Goal: Task Accomplishment & Management: Manage account settings

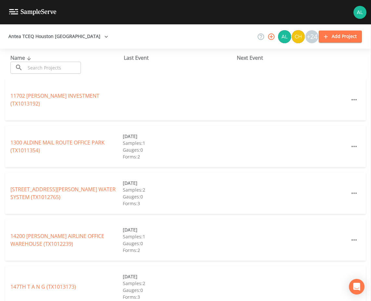
click at [60, 65] on input "text" at bounding box center [53, 68] width 56 height 12
click at [52, 67] on input "text" at bounding box center [53, 68] width 56 height 12
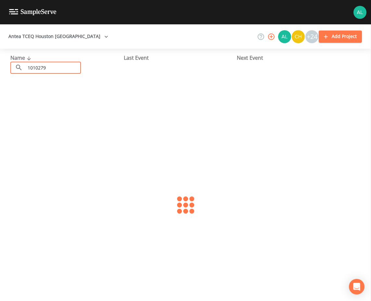
type input "1010279"
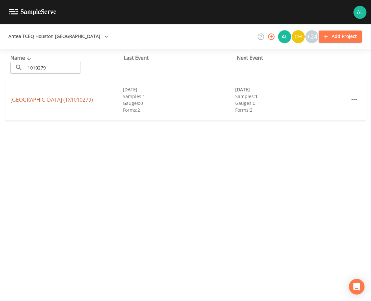
click at [41, 96] on link "[GEOGRAPHIC_DATA] (TX1010279)" at bounding box center [51, 99] width 83 height 7
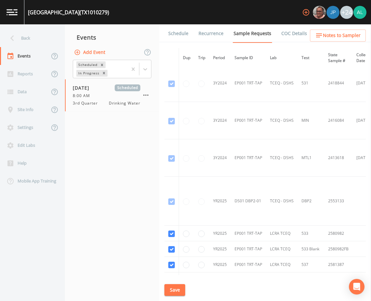
scroll to position [357, 0]
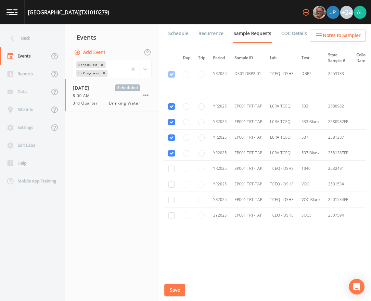
click at [170, 34] on link "Schedule" at bounding box center [178, 33] width 22 height 18
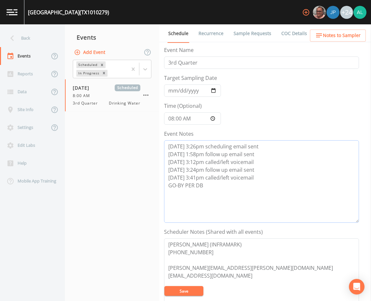
click at [214, 192] on textarea "[DATE] 3:26pm scheduling email sent [DATE] 1:58pm follow up email sent [DATE] 3…" at bounding box center [261, 181] width 195 height 83
click at [188, 286] on textarea "[PERSON_NAME] (INFRAMARK) [PHONE_NUMBER] [PERSON_NAME][EMAIL_ADDRESS][PERSON_NA…" at bounding box center [261, 280] width 195 height 83
click at [189, 291] on button "Save" at bounding box center [183, 291] width 39 height 10
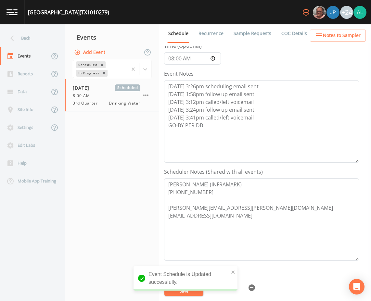
scroll to position [60, 0]
click at [227, 137] on textarea "[DATE] 3:26pm scheduling email sent [DATE] 1:58pm follow up email sent [DATE] 3…" at bounding box center [261, 122] width 195 height 83
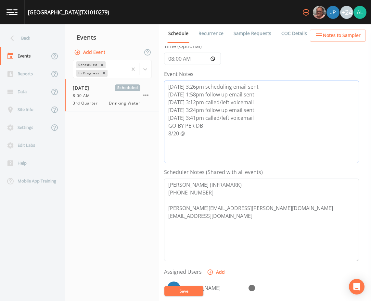
click at [213, 142] on textarea "[DATE] 3:26pm scheduling email sent [DATE] 1:58pm follow up email sent [DATE] 3…" at bounding box center [261, 122] width 195 height 83
click at [217, 121] on textarea "[DATE] 3:26pm scheduling email sent [DATE] 1:58pm follow up email sent [DATE] 3…" at bounding box center [261, 122] width 195 height 83
drag, startPoint x: 215, startPoint y: 124, endPoint x: 130, endPoint y: 129, distance: 84.3
click at [130, 129] on div "Back Events Reports Data Site Info Settings Edit Labs Help Mobile App Training …" at bounding box center [185, 162] width 371 height 277
type textarea "[DATE] 3:26pm scheduling email sent [DATE] 1:58pm follow up email sent [DATE] 3…"
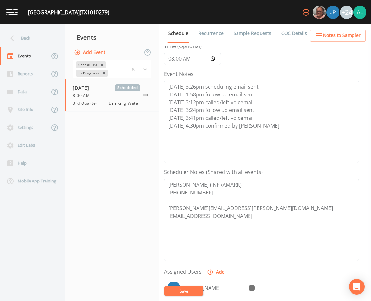
click at [200, 288] on button "Save" at bounding box center [183, 291] width 39 height 10
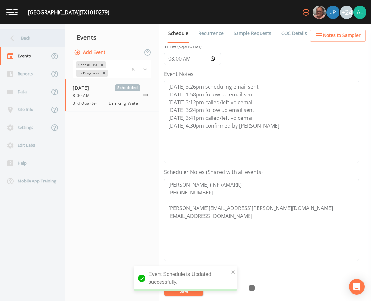
click at [35, 40] on div "Back" at bounding box center [29, 38] width 59 height 18
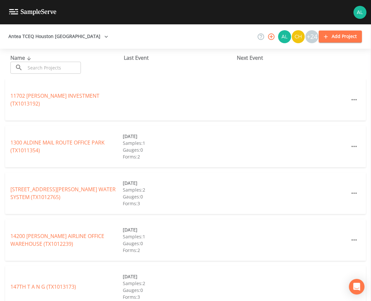
click at [27, 61] on div "Name ​ ​" at bounding box center [66, 64] width 113 height 20
drag, startPoint x: 34, startPoint y: 61, endPoint x: 37, endPoint y: 64, distance: 3.7
click at [35, 62] on div "Name ​ ​" at bounding box center [66, 64] width 113 height 20
click at [38, 66] on input "text" at bounding box center [53, 68] width 56 height 12
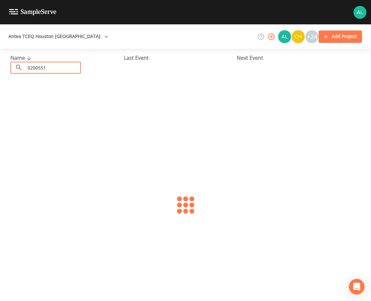
type input "0200551"
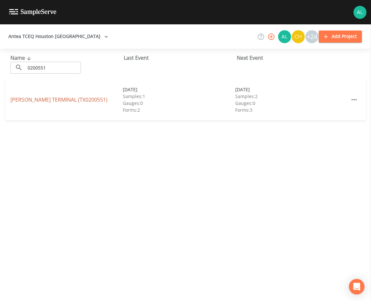
click at [18, 98] on link "[PERSON_NAME][GEOGRAPHIC_DATA] (TX0200551)" at bounding box center [58, 99] width 97 height 7
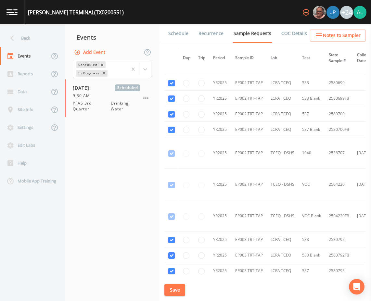
scroll to position [1495, 0]
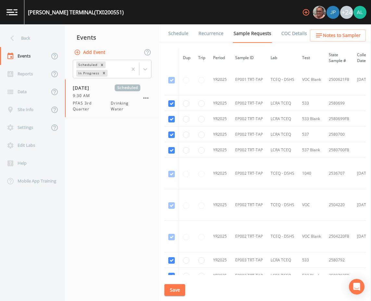
click at [181, 30] on link "Schedule" at bounding box center [178, 33] width 22 height 18
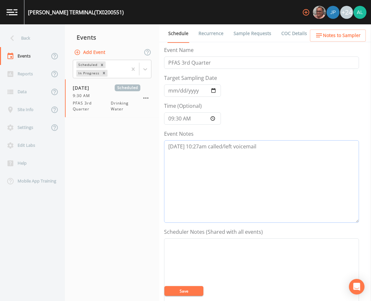
click at [265, 148] on textarea "[DATE] 10:27am called/left voicemail" at bounding box center [261, 181] width 195 height 83
click at [240, 157] on textarea "[DATE] 10:27am called/left voicemail [DATE] 8:28am confirmed byu [PERSON_NAME]" at bounding box center [261, 181] width 195 height 83
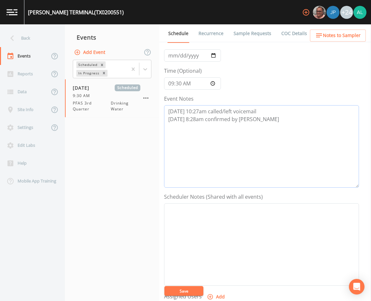
scroll to position [98, 0]
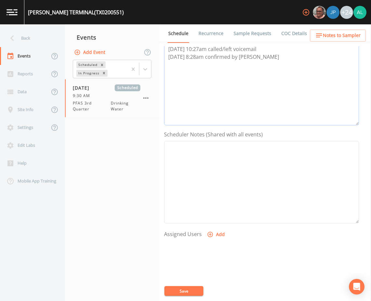
type textarea "[DATE] 10:27am called/left voicemail [DATE] 8:28am confirmed by [PERSON_NAME]"
click at [214, 238] on button "Add" at bounding box center [217, 235] width 22 height 12
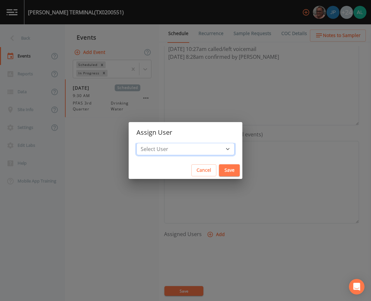
click at [190, 152] on select "Select User [PERSON_NAME] [PERSON_NAME] [PERSON_NAME] [PERSON_NAME] [PERSON_NAM…" at bounding box center [186, 149] width 98 height 12
select select "37eecc1f-c5fe-476e-b72b-30cfa15dcfe6"
click at [151, 143] on select "Select User [PERSON_NAME] [PERSON_NAME] [PERSON_NAME] [PERSON_NAME] [PERSON_NAM…" at bounding box center [186, 149] width 98 height 12
click at [219, 168] on button "Save" at bounding box center [229, 170] width 21 height 12
select select
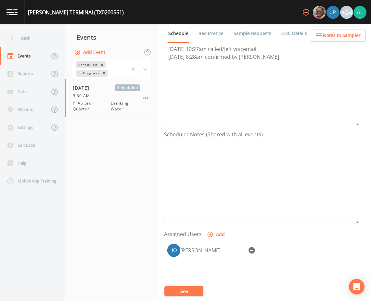
click at [185, 288] on button "Save" at bounding box center [183, 291] width 39 height 10
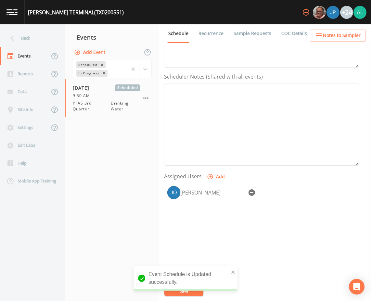
scroll to position [157, 0]
click at [346, 28] on ul "Schedule Recurrence Sample Requests COC Details Forms" at bounding box center [265, 33] width 212 height 18
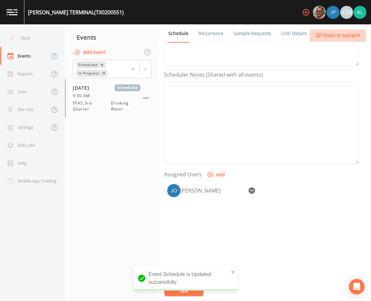
click at [344, 33] on span "Notes to Sampler" at bounding box center [342, 36] width 38 height 8
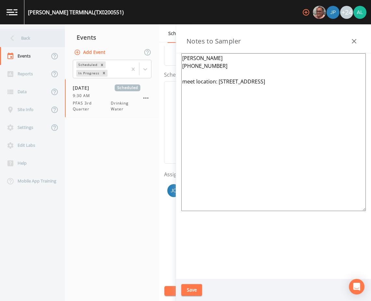
click at [44, 36] on div "Back" at bounding box center [29, 38] width 59 height 18
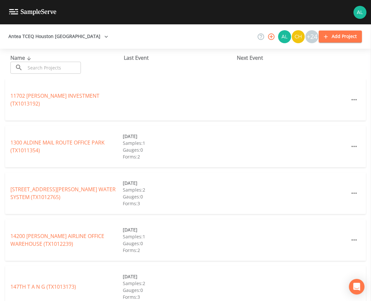
drag, startPoint x: 58, startPoint y: 61, endPoint x: 58, endPoint y: 67, distance: 5.9
click at [58, 62] on div "Name ​ ​" at bounding box center [66, 64] width 113 height 20
click at [58, 72] on input "text" at bounding box center [53, 68] width 56 height 12
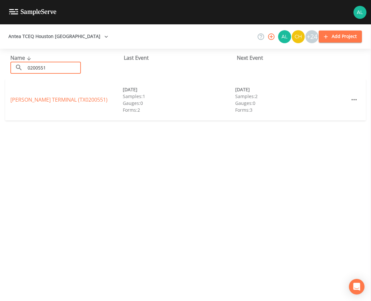
type input "0200551"
click at [40, 98] on link "[PERSON_NAME][GEOGRAPHIC_DATA] (TX0200551)" at bounding box center [58, 99] width 97 height 7
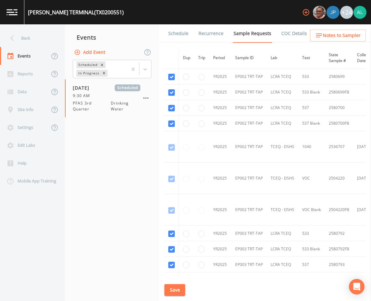
scroll to position [1625, 0]
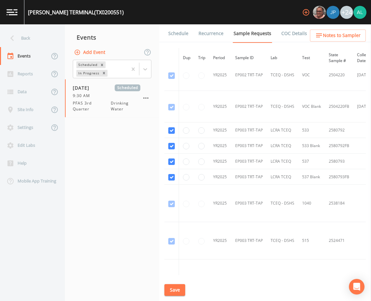
drag, startPoint x: 177, startPoint y: 36, endPoint x: 182, endPoint y: 36, distance: 4.9
click at [178, 36] on link "Schedule" at bounding box center [178, 33] width 22 height 18
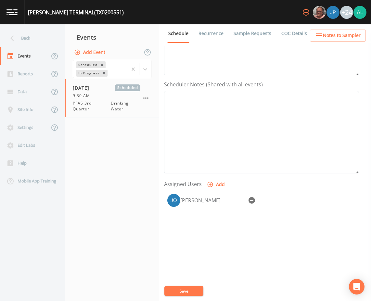
scroll to position [157, 0]
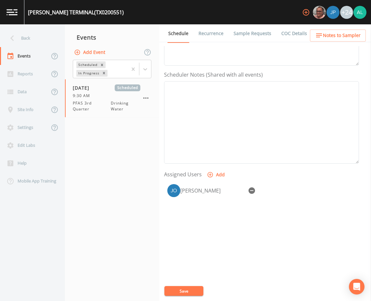
click at [336, 40] on button "Notes to Sampler" at bounding box center [338, 36] width 56 height 12
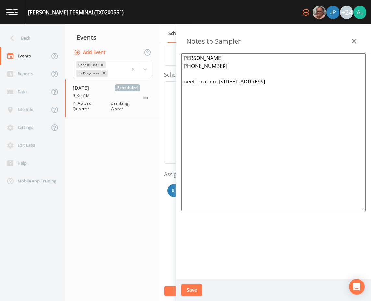
click at [192, 296] on div "Save" at bounding box center [273, 290] width 195 height 22
click at [192, 294] on button "Save" at bounding box center [191, 290] width 21 height 12
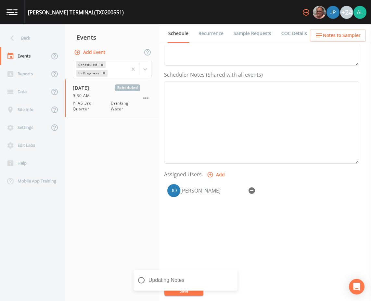
click at [174, 290] on div "Updating Notes" at bounding box center [186, 283] width 104 height 26
click at [134, 290] on div "notification timer" at bounding box center [134, 290] width 0 height 2
drag, startPoint x: 178, startPoint y: 294, endPoint x: 166, endPoint y: 269, distance: 27.3
click at [178, 293] on div "Notes Updated" at bounding box center [186, 283] width 104 height 26
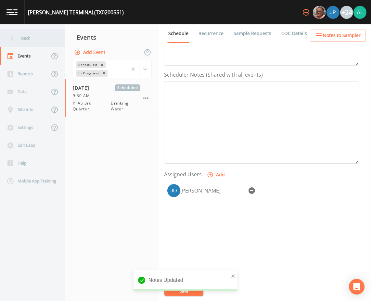
click at [19, 36] on div "Back" at bounding box center [29, 38] width 59 height 18
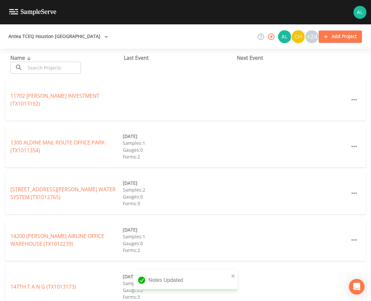
click at [65, 64] on input "text" at bounding box center [53, 68] width 56 height 12
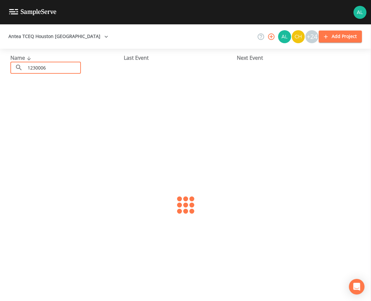
type input "1230006"
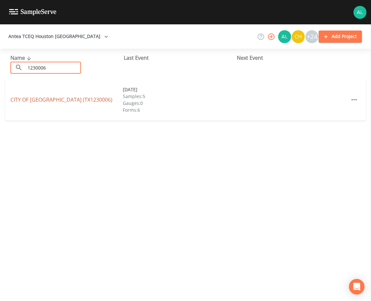
click at [47, 98] on link "CITY OF [GEOGRAPHIC_DATA] (TX1230006)" at bounding box center [61, 99] width 102 height 7
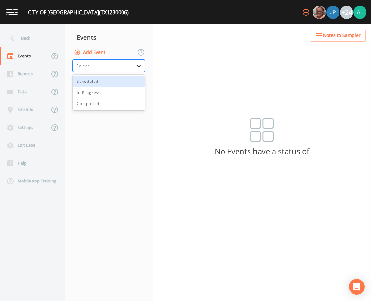
click at [140, 66] on icon at bounding box center [139, 66] width 4 height 2
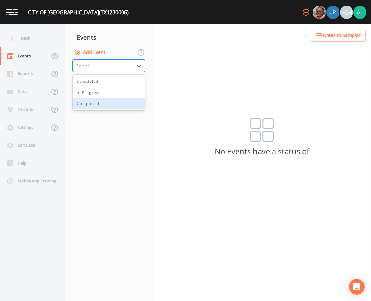
click at [95, 100] on div "Completed" at bounding box center [109, 103] width 72 height 11
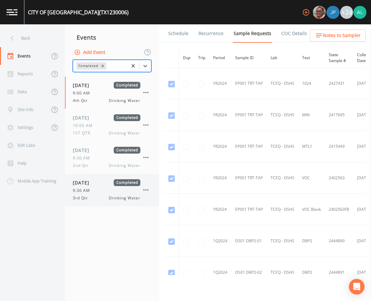
click at [94, 185] on span "[DATE]" at bounding box center [83, 182] width 21 height 7
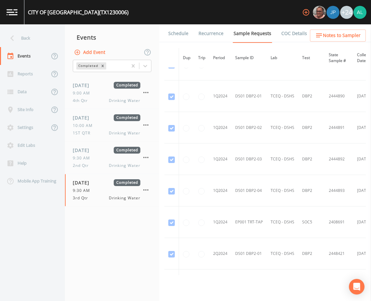
scroll to position [228, 0]
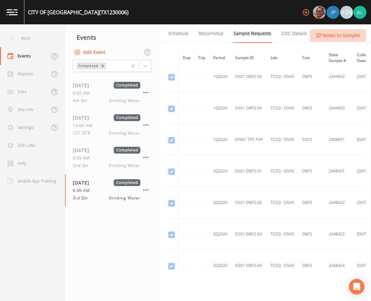
click at [355, 32] on span "Notes to Sampler" at bounding box center [342, 36] width 38 height 8
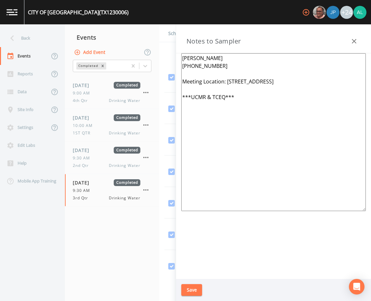
click at [185, 289] on button "Save" at bounding box center [191, 290] width 21 height 12
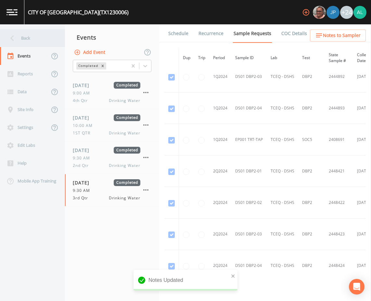
click at [43, 39] on div "Back" at bounding box center [29, 38] width 59 height 18
